Goal: Transaction & Acquisition: Subscribe to service/newsletter

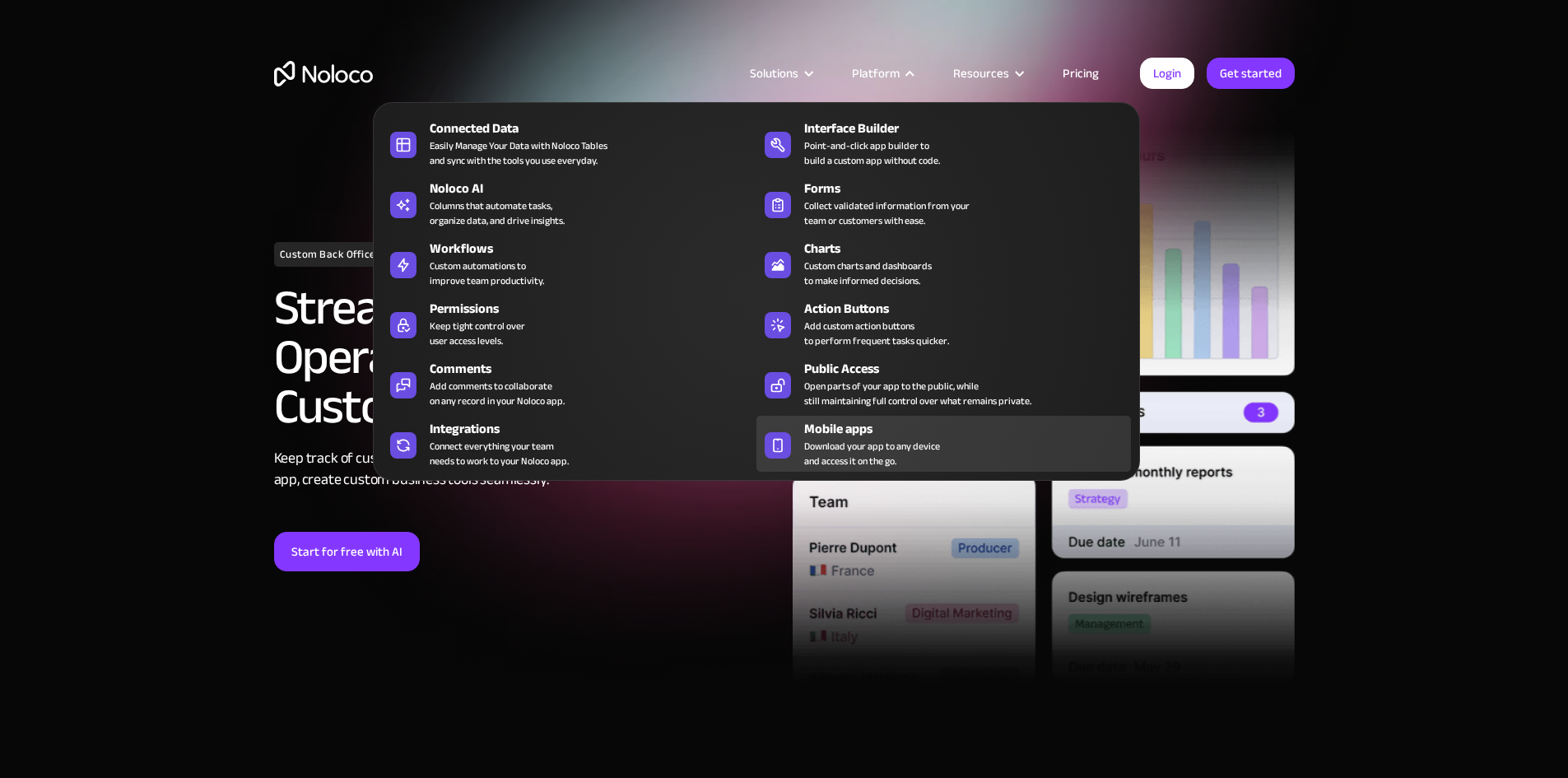
click at [800, 450] on link "Mobile apps Download your app to any device and access it on the go." at bounding box center [944, 443] width 374 height 56
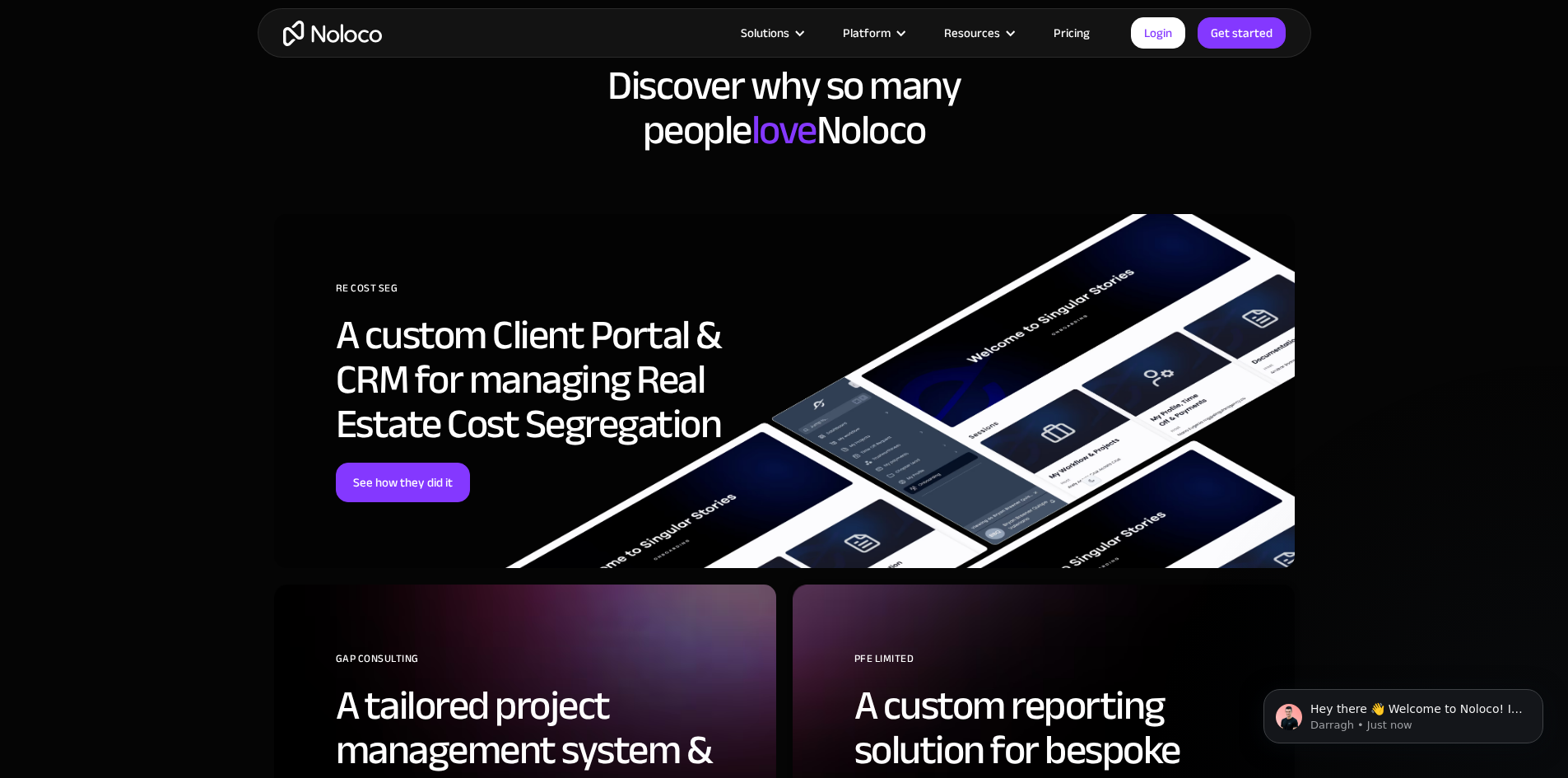
click at [1083, 22] on link "Pricing" at bounding box center [1072, 33] width 77 height 22
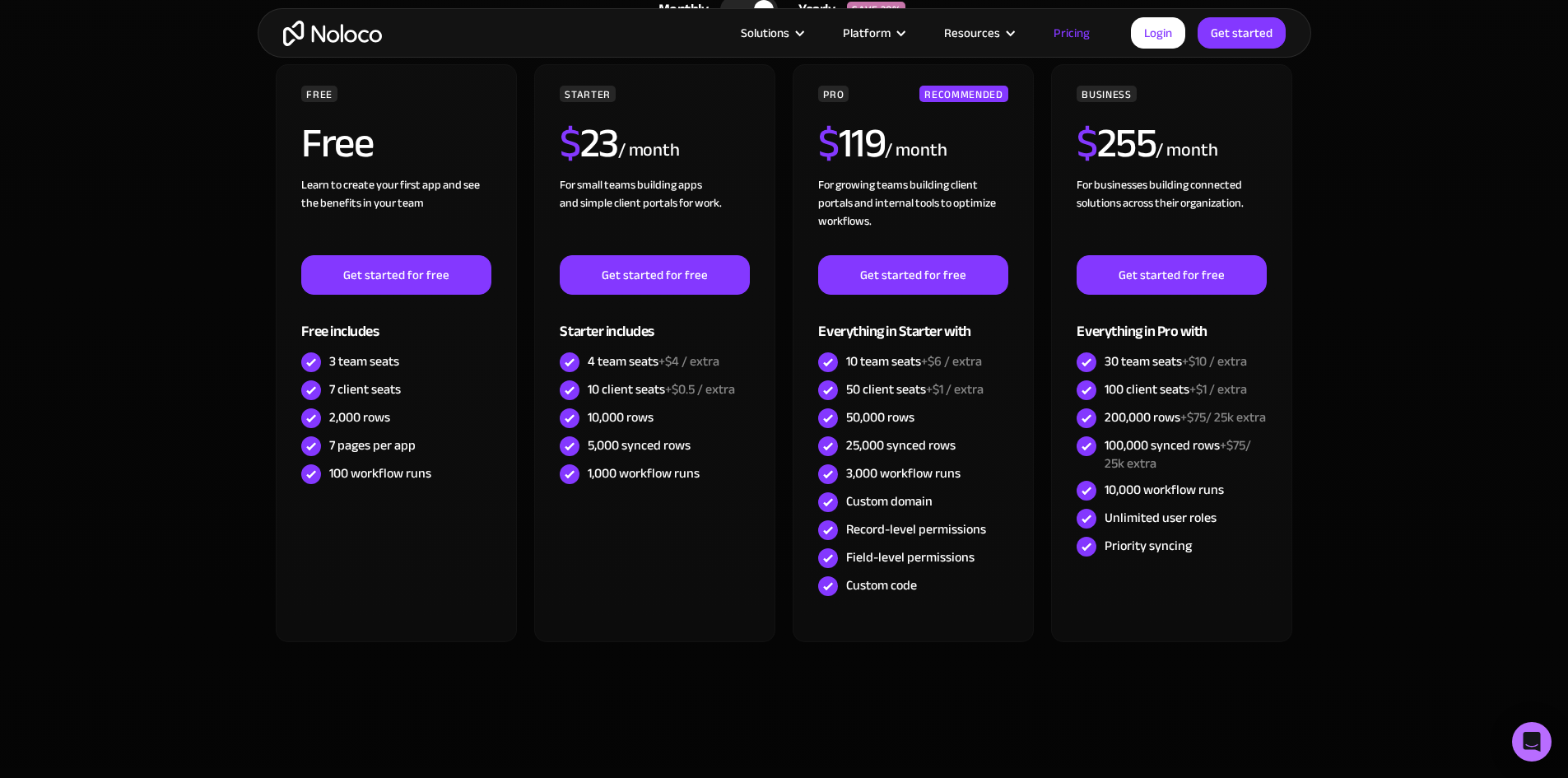
scroll to position [494, 0]
